Goal: Find specific page/section: Find specific page/section

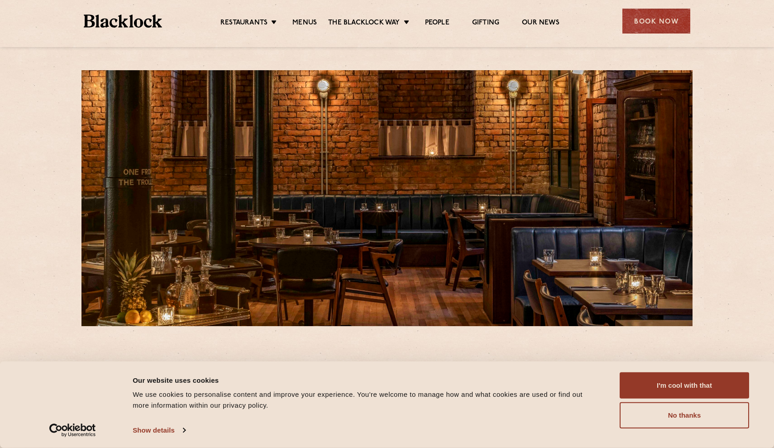
click at [728, 203] on div "[STREET_ADDRESS][PERSON_NAME] T: 0161 4140225 E: [EMAIL_ADDRESS][DOMAIN_NAME] F…" at bounding box center [387, 442] width 774 height 884
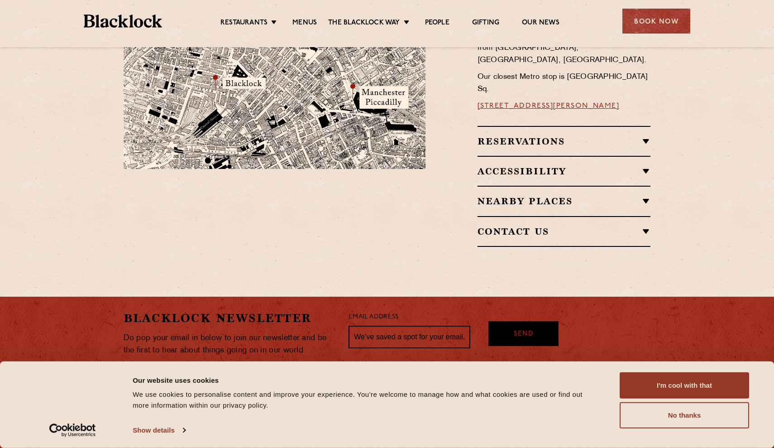
scroll to position [610, 0]
click at [709, 386] on button "I'm cool with that" at bounding box center [684, 385] width 129 height 26
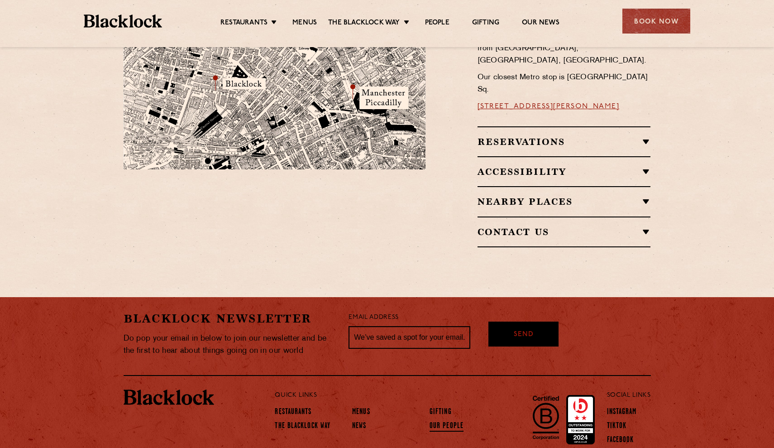
click at [438, 421] on link "Our People" at bounding box center [446, 426] width 34 height 10
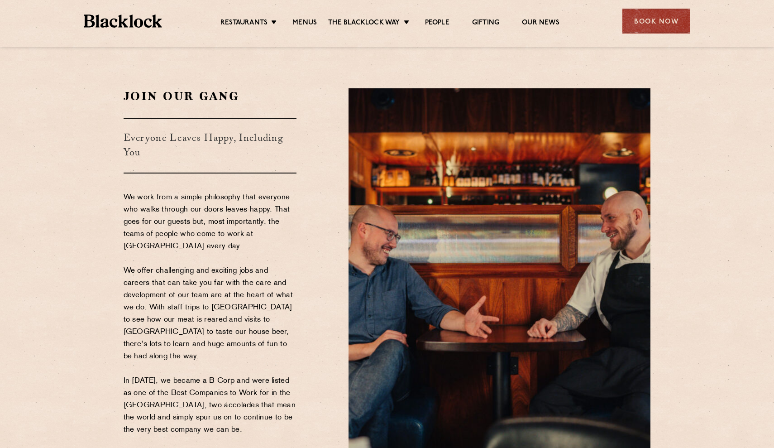
click at [333, 323] on div "Join Our Gang Everyone Leaves Happy, Including You We work from a simple philos…" at bounding box center [229, 281] width 225 height 386
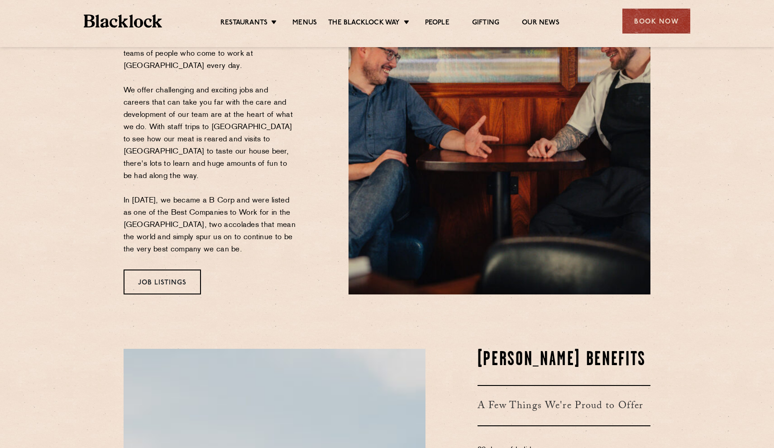
scroll to position [182, 0]
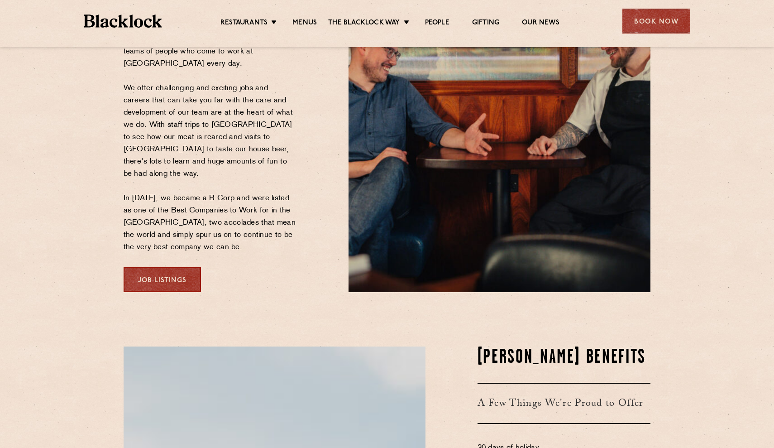
click at [154, 267] on link "Job Listings" at bounding box center [162, 279] width 77 height 25
click at [694, 137] on section "Join Our Gang Everyone Leaves Happy, Including You We work from a simple philos…" at bounding box center [387, 99] width 774 height 440
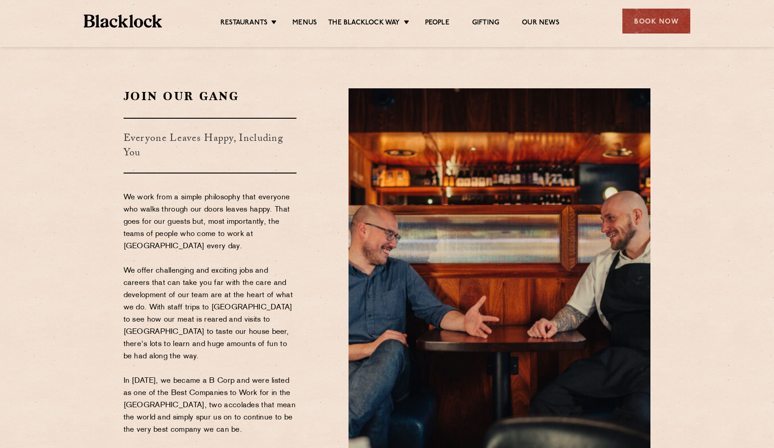
scroll to position [0, 0]
